Goal: Check status: Check status

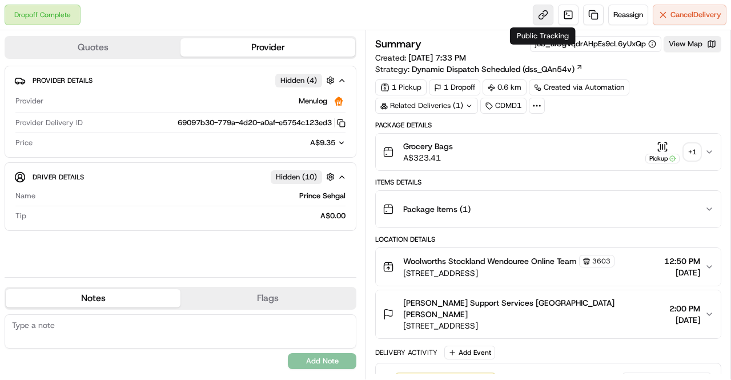
click at [544, 16] on link at bounding box center [543, 15] width 21 height 21
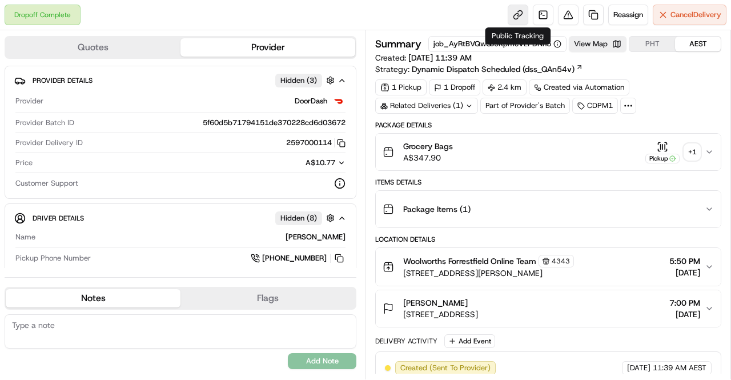
click at [513, 18] on link at bounding box center [518, 15] width 21 height 21
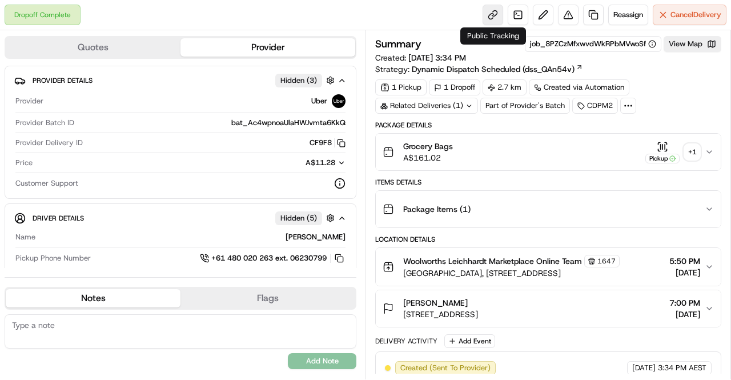
click at [489, 17] on link at bounding box center [493, 15] width 21 height 21
